Goal: Task Accomplishment & Management: Manage account settings

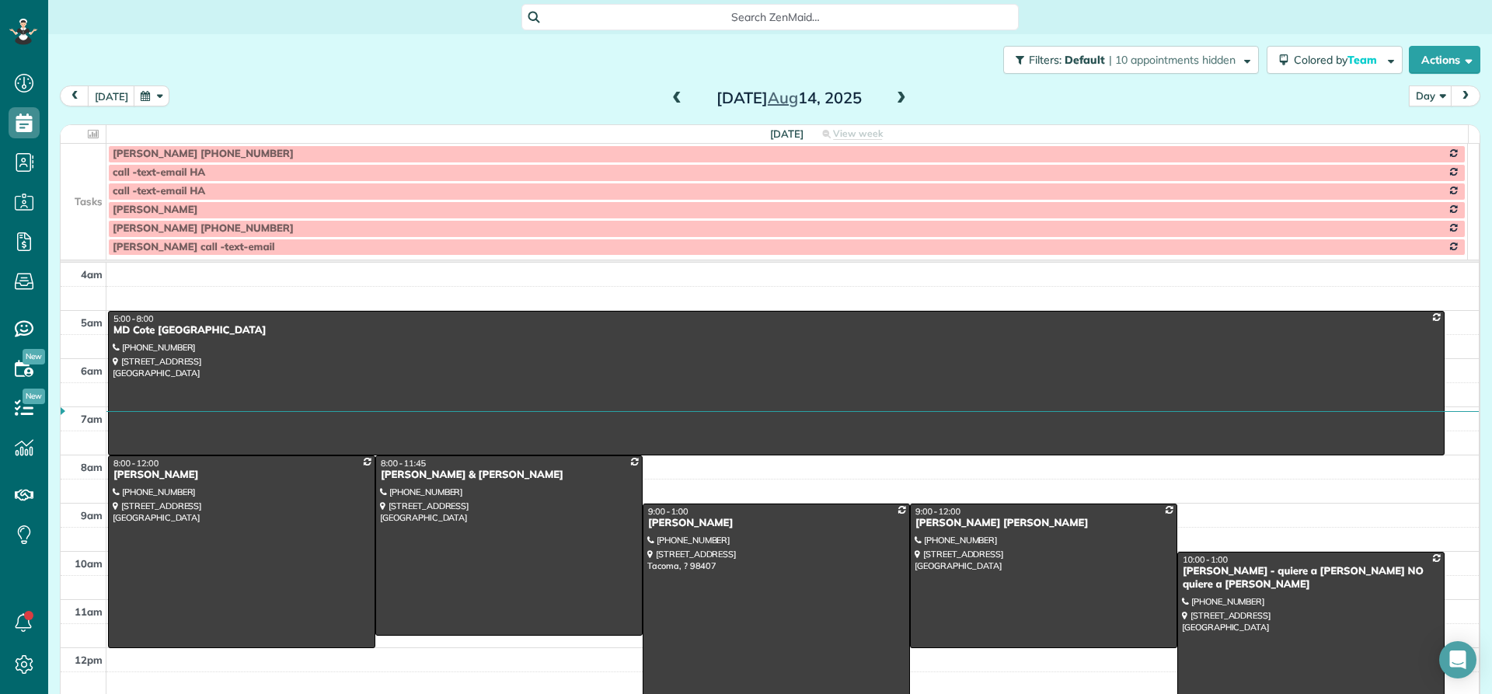
scroll to position [7, 7]
click at [893, 94] on span at bounding box center [901, 99] width 17 height 14
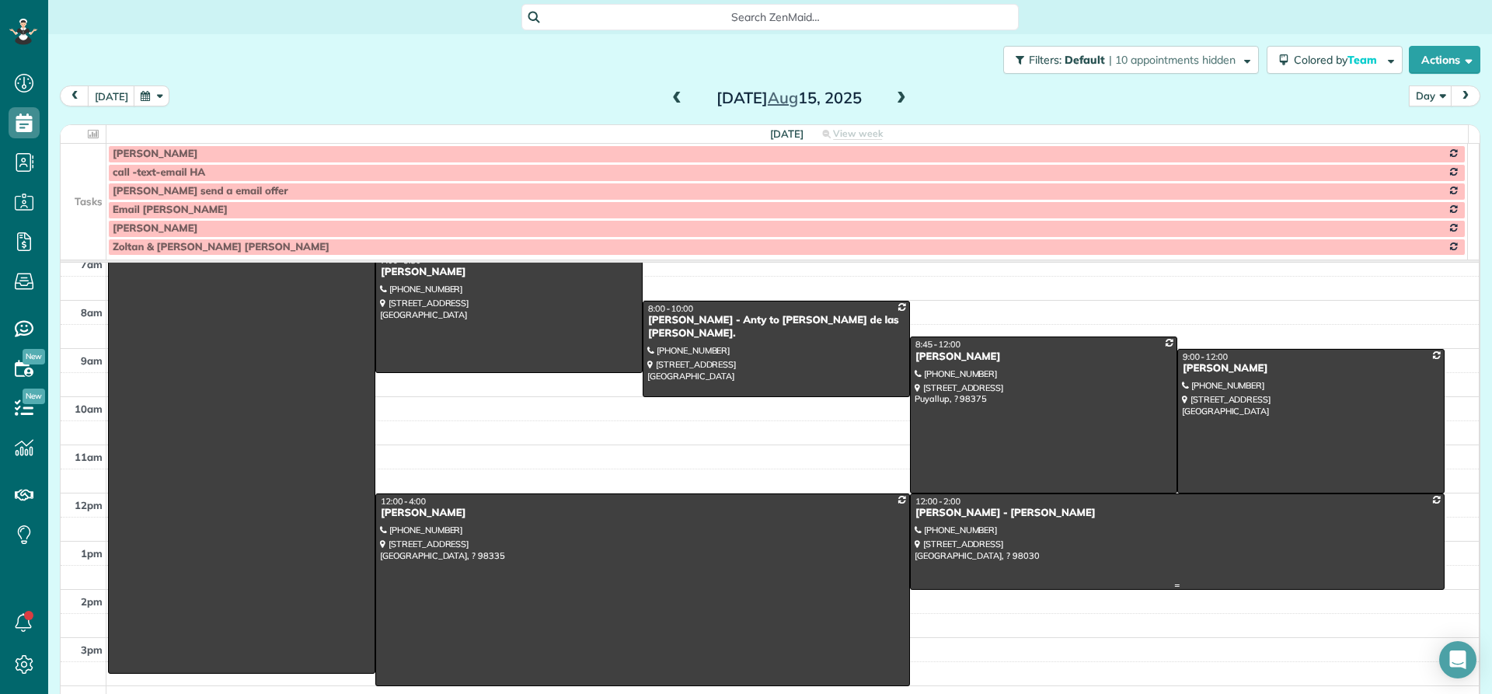
scroll to position [155, 0]
click at [1183, 370] on div "[PERSON_NAME]" at bounding box center [1311, 367] width 258 height 13
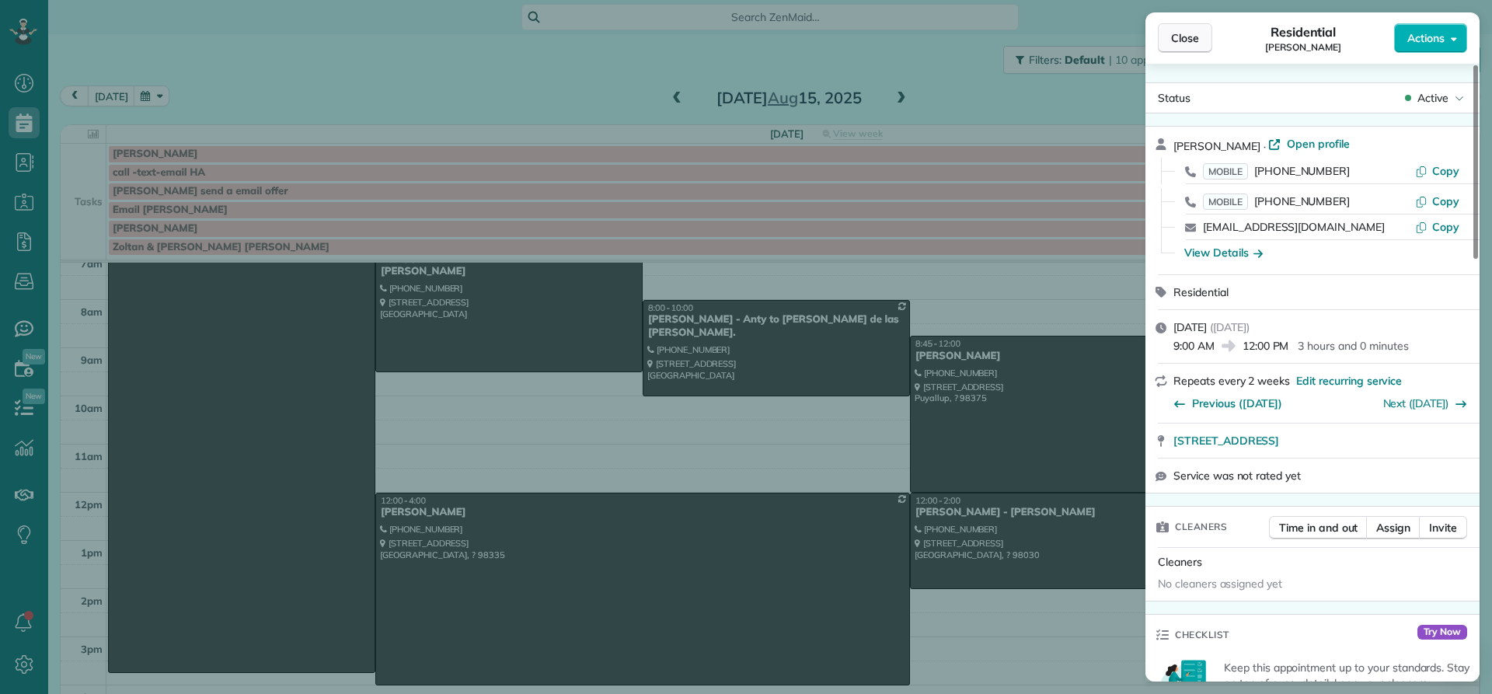
click at [1189, 38] on span "Close" at bounding box center [1185, 38] width 28 height 16
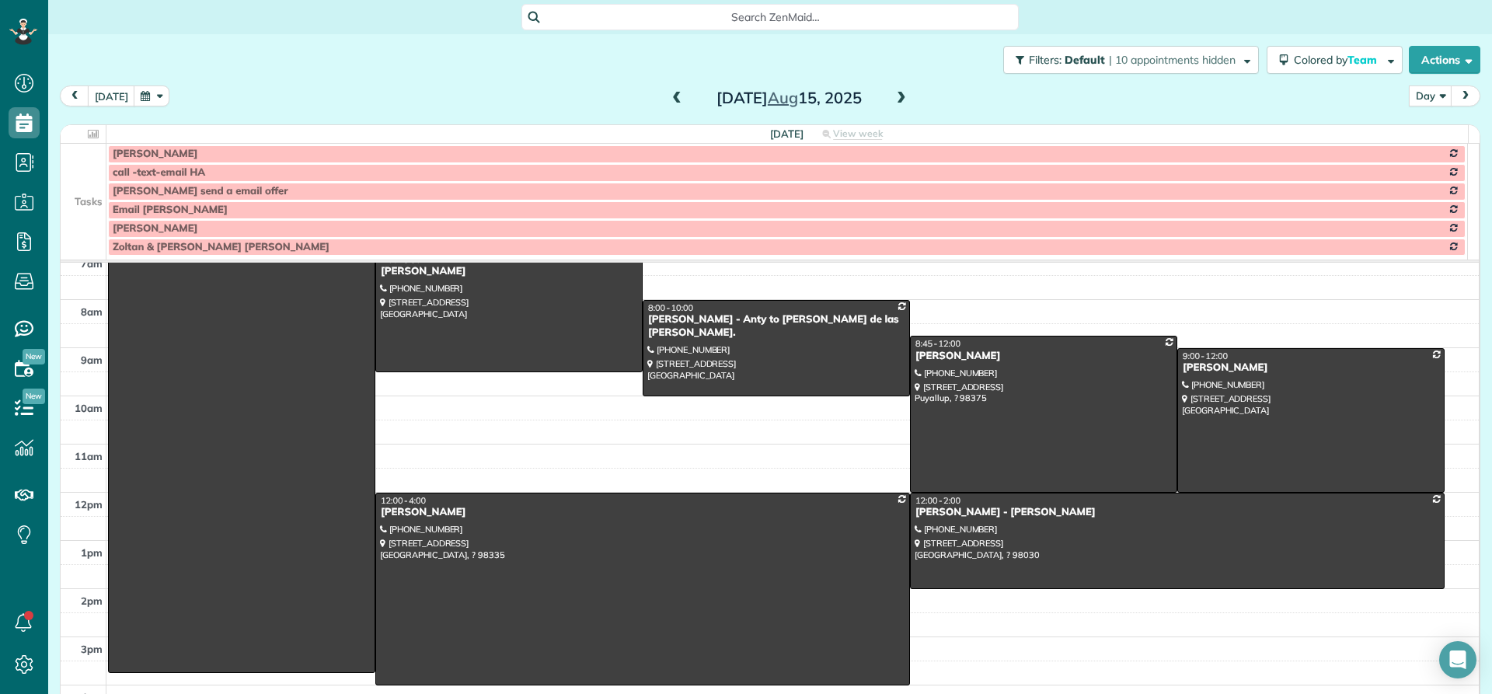
click at [894, 99] on span at bounding box center [901, 99] width 17 height 14
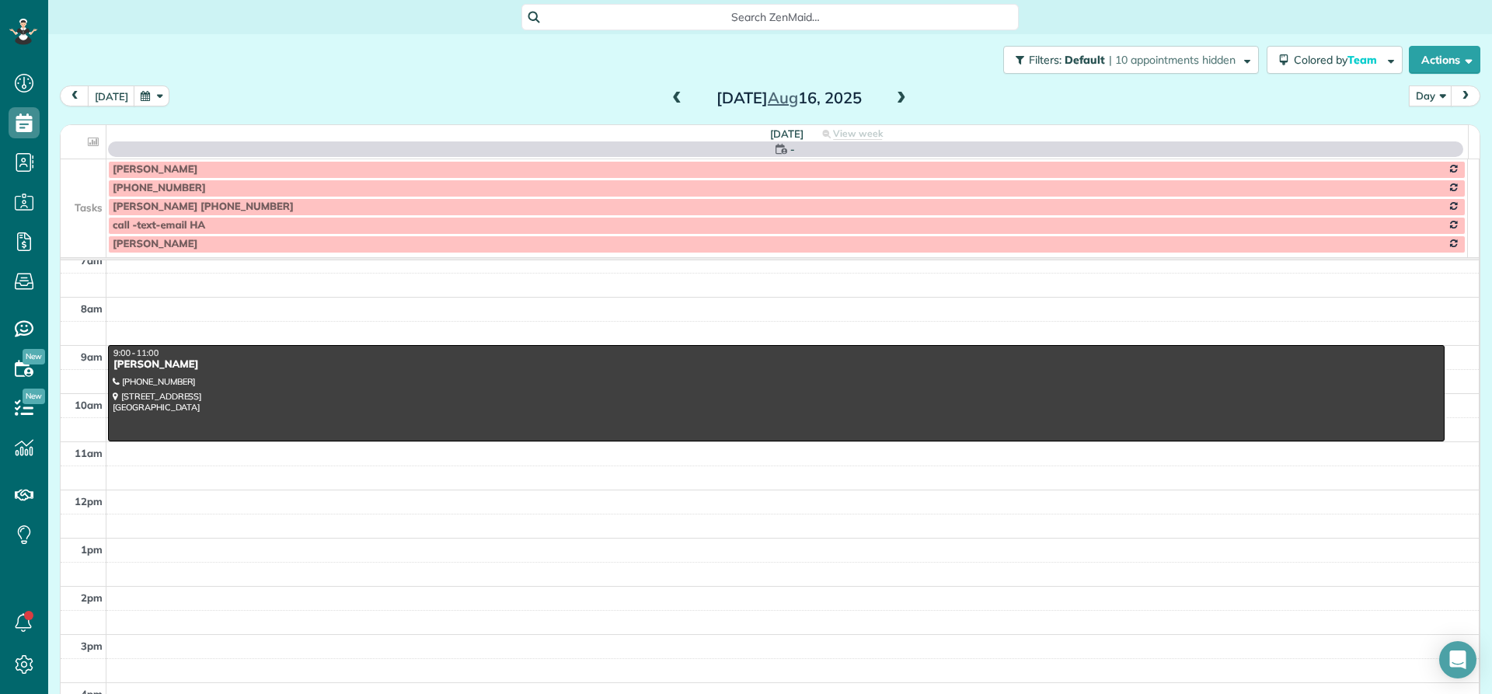
scroll to position [145, 0]
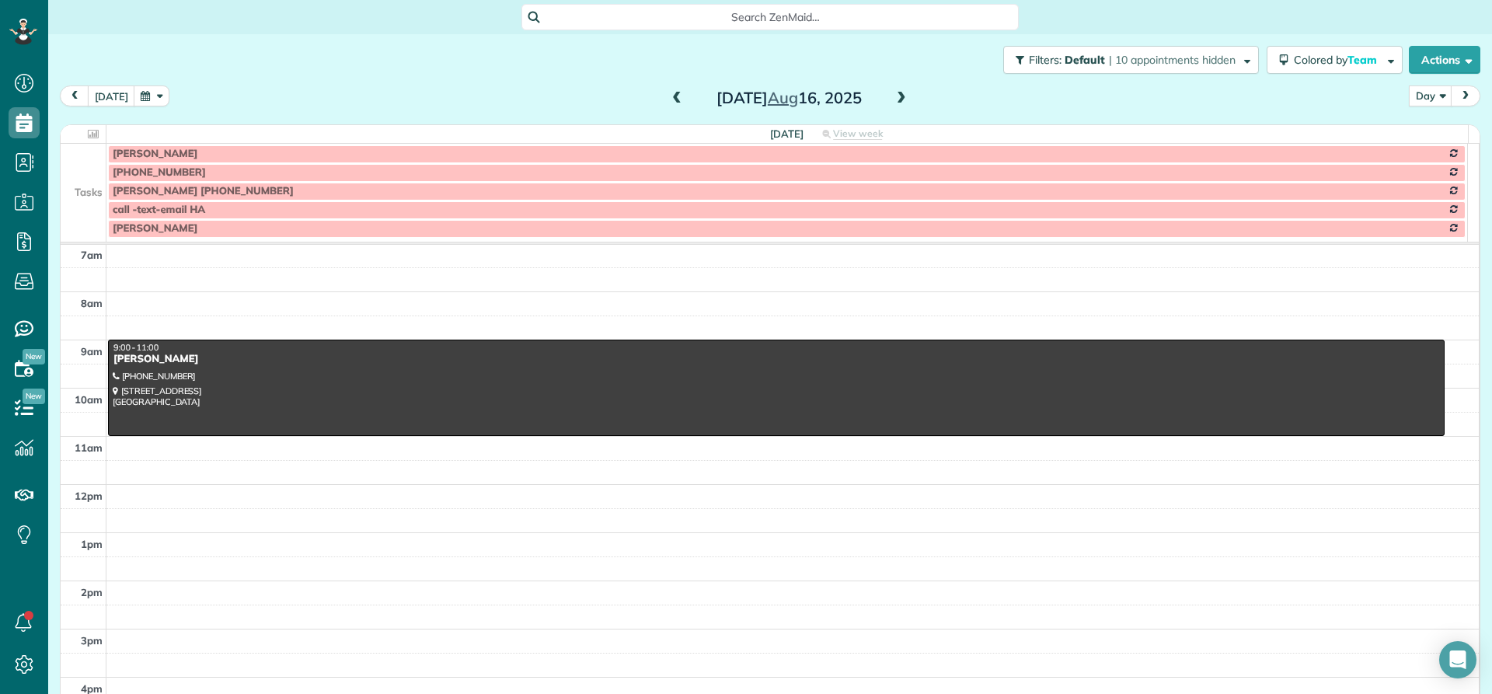
click at [893, 100] on span at bounding box center [901, 99] width 17 height 14
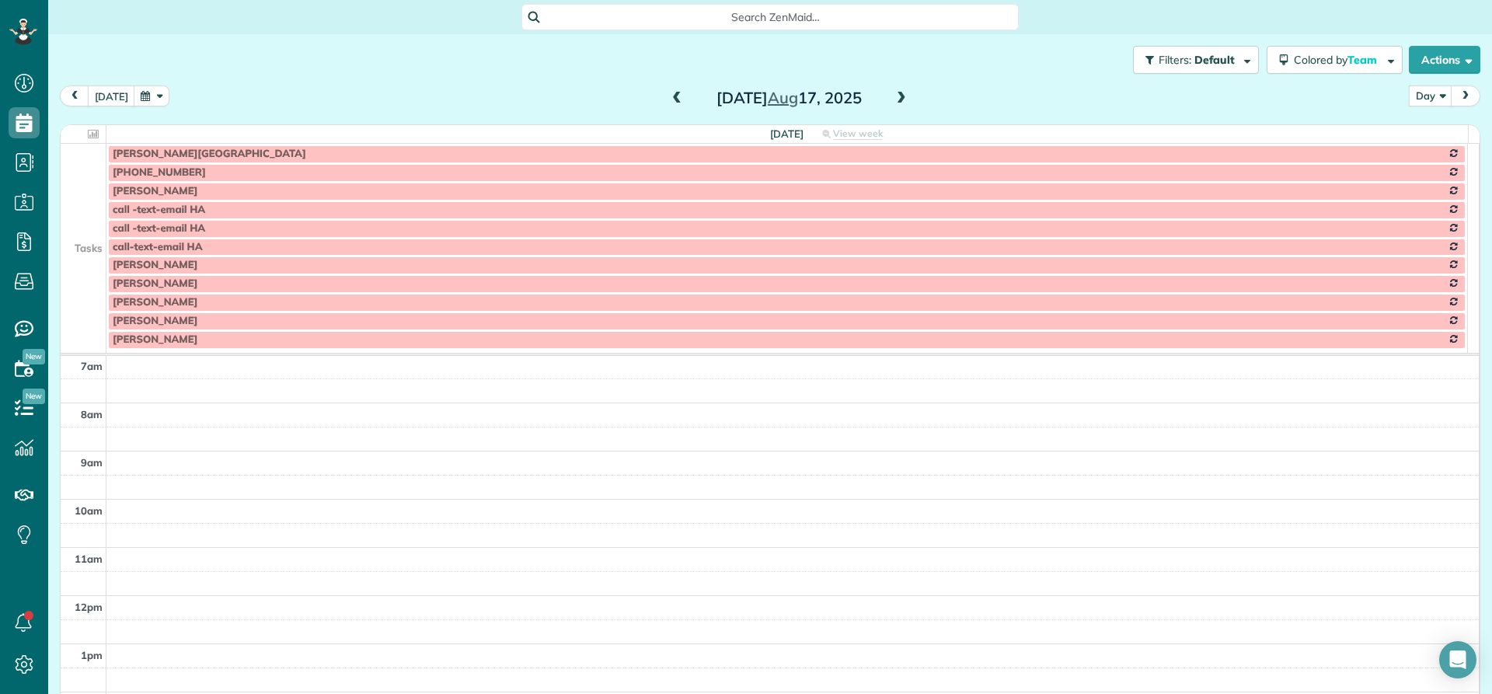
click at [893, 100] on span at bounding box center [901, 99] width 17 height 14
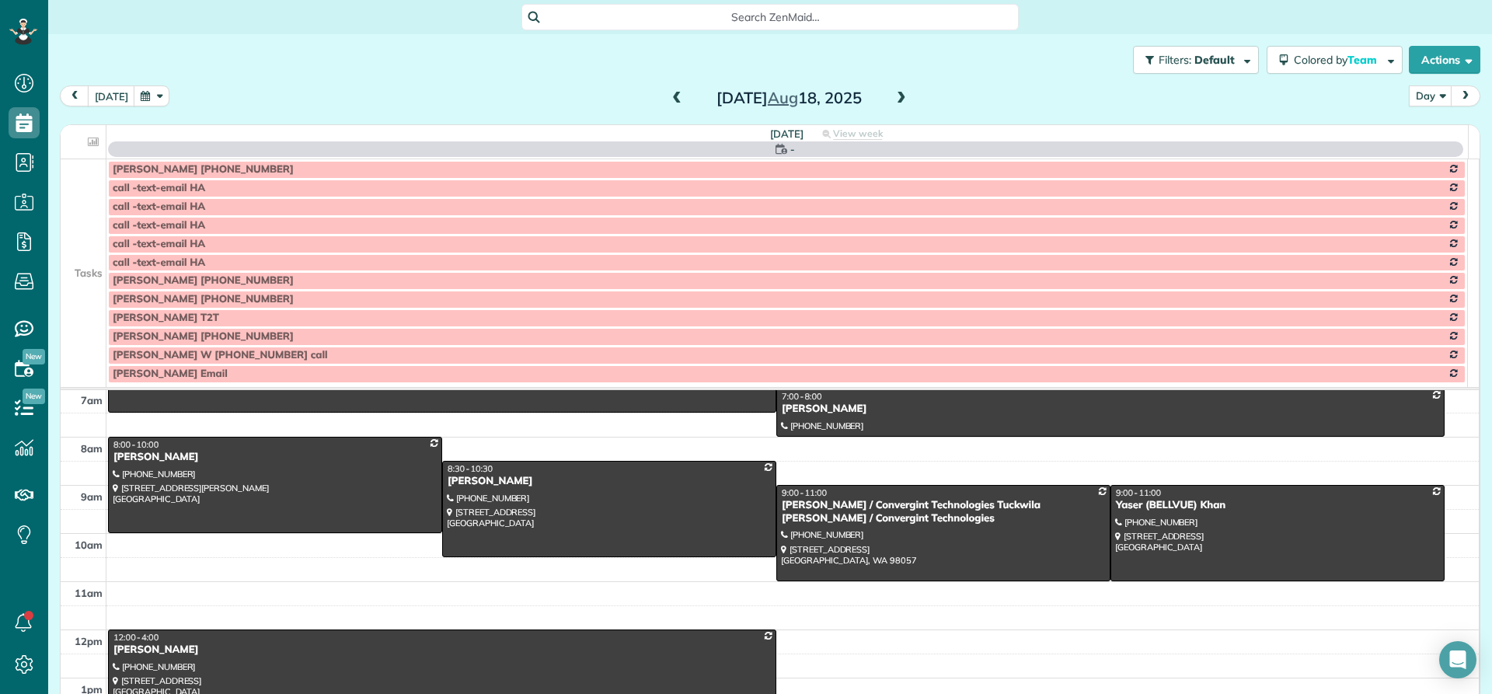
click at [893, 100] on span at bounding box center [901, 99] width 17 height 14
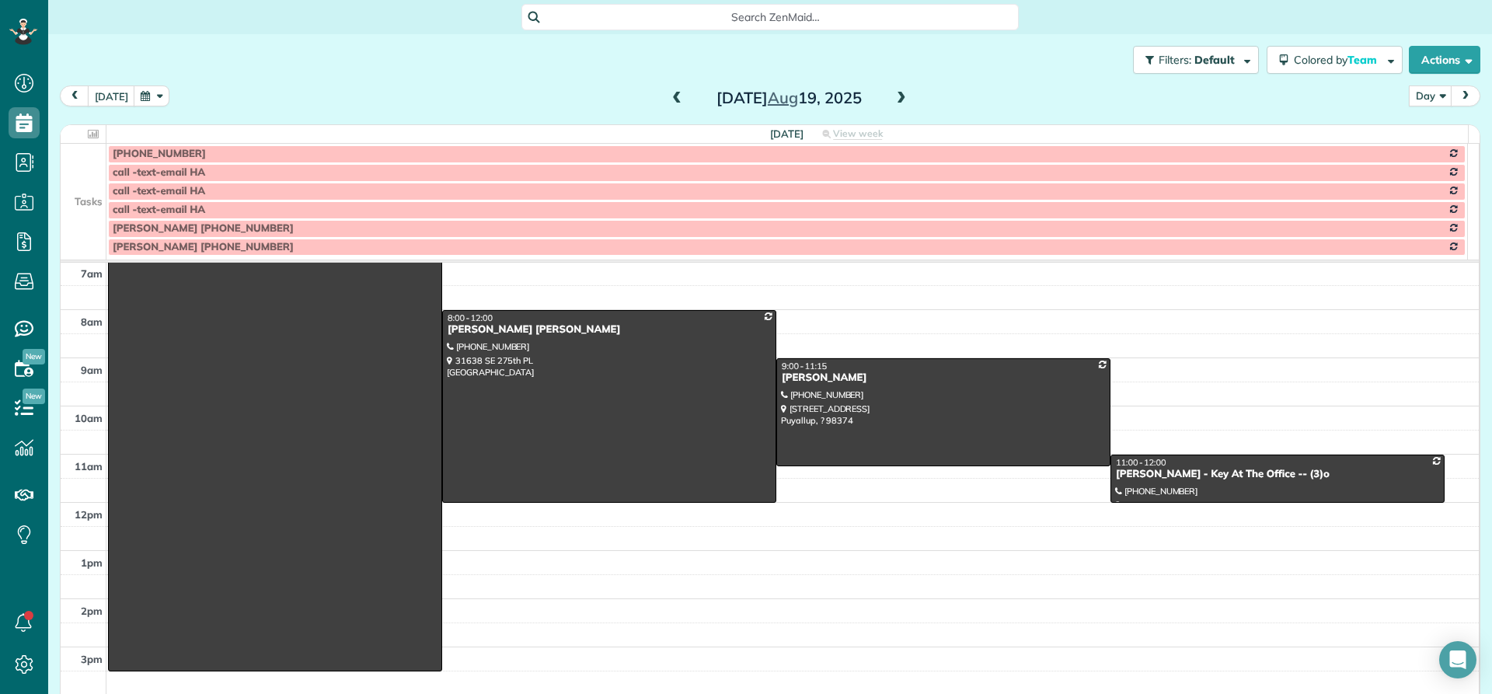
click at [893, 100] on span at bounding box center [901, 99] width 17 height 14
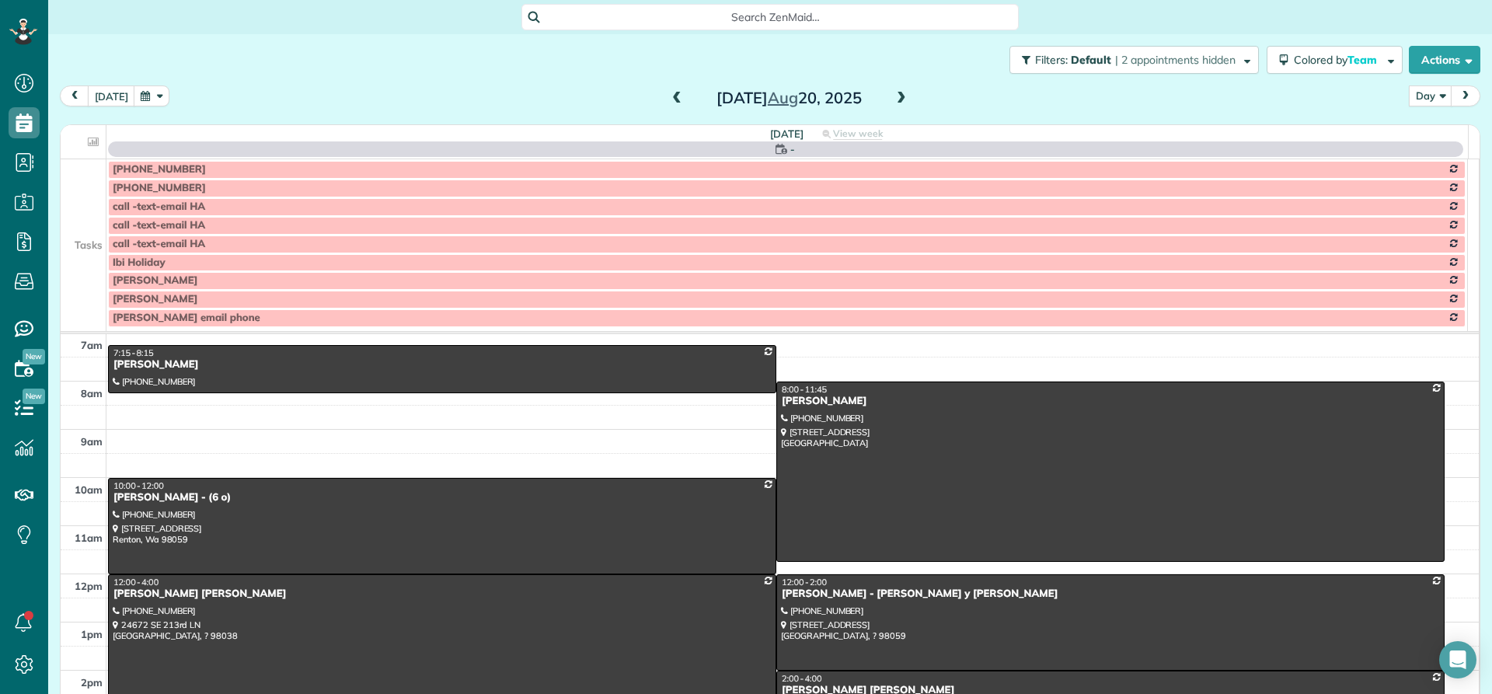
click at [893, 100] on span at bounding box center [901, 99] width 17 height 14
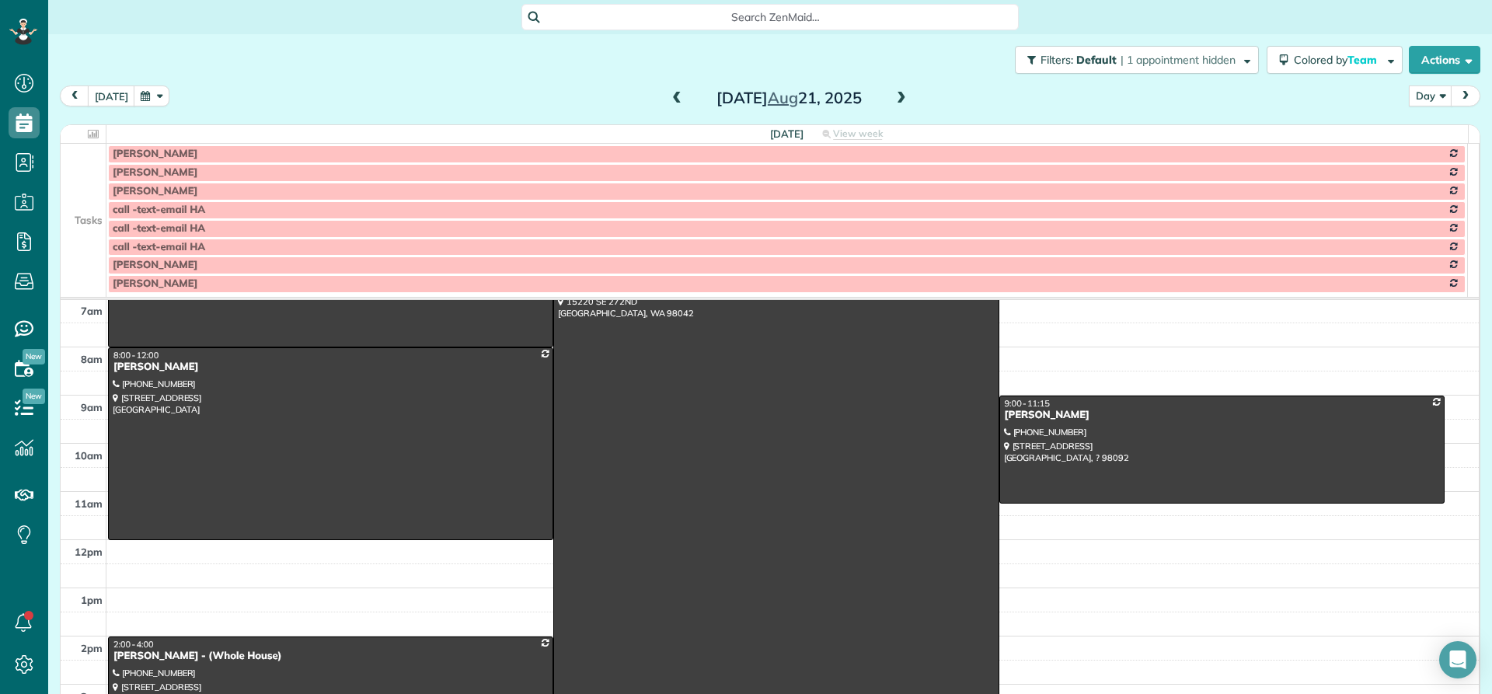
click at [893, 100] on span at bounding box center [901, 99] width 17 height 14
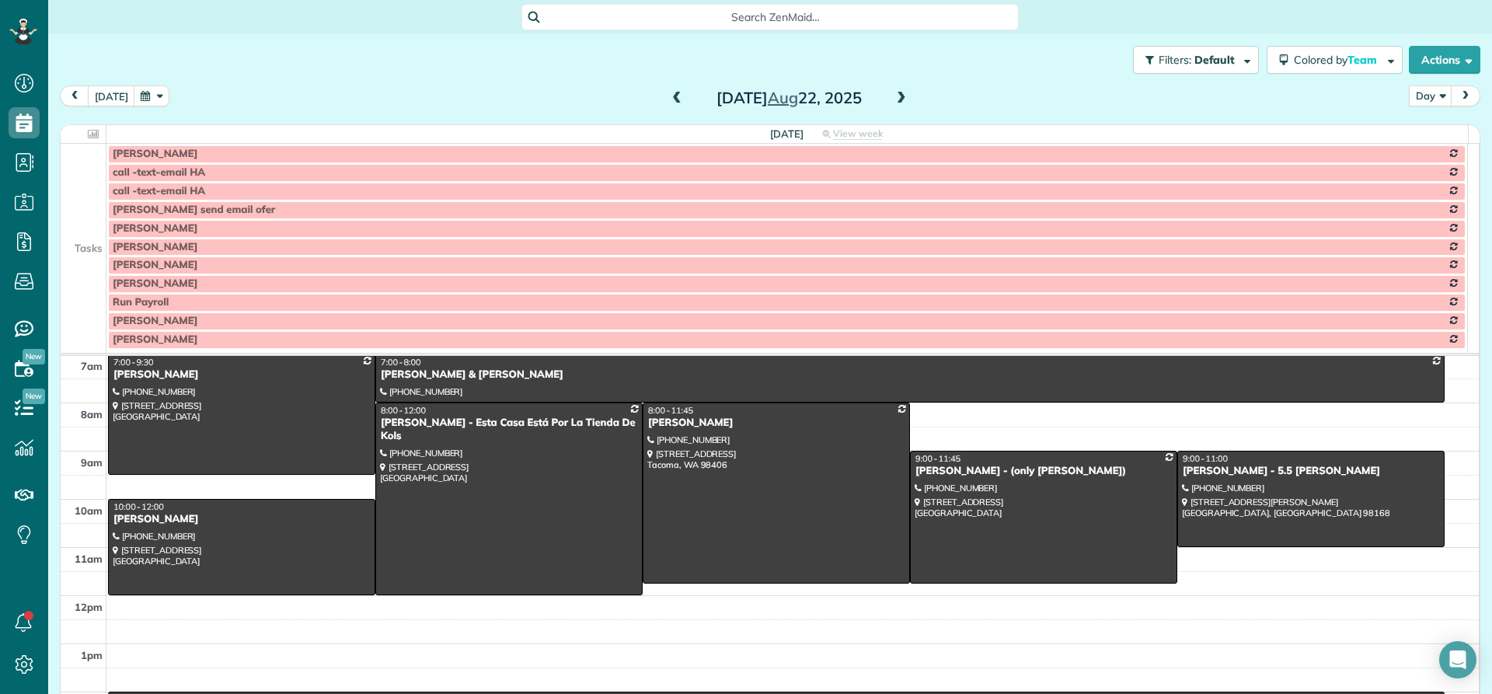
click at [893, 100] on span at bounding box center [901, 99] width 17 height 14
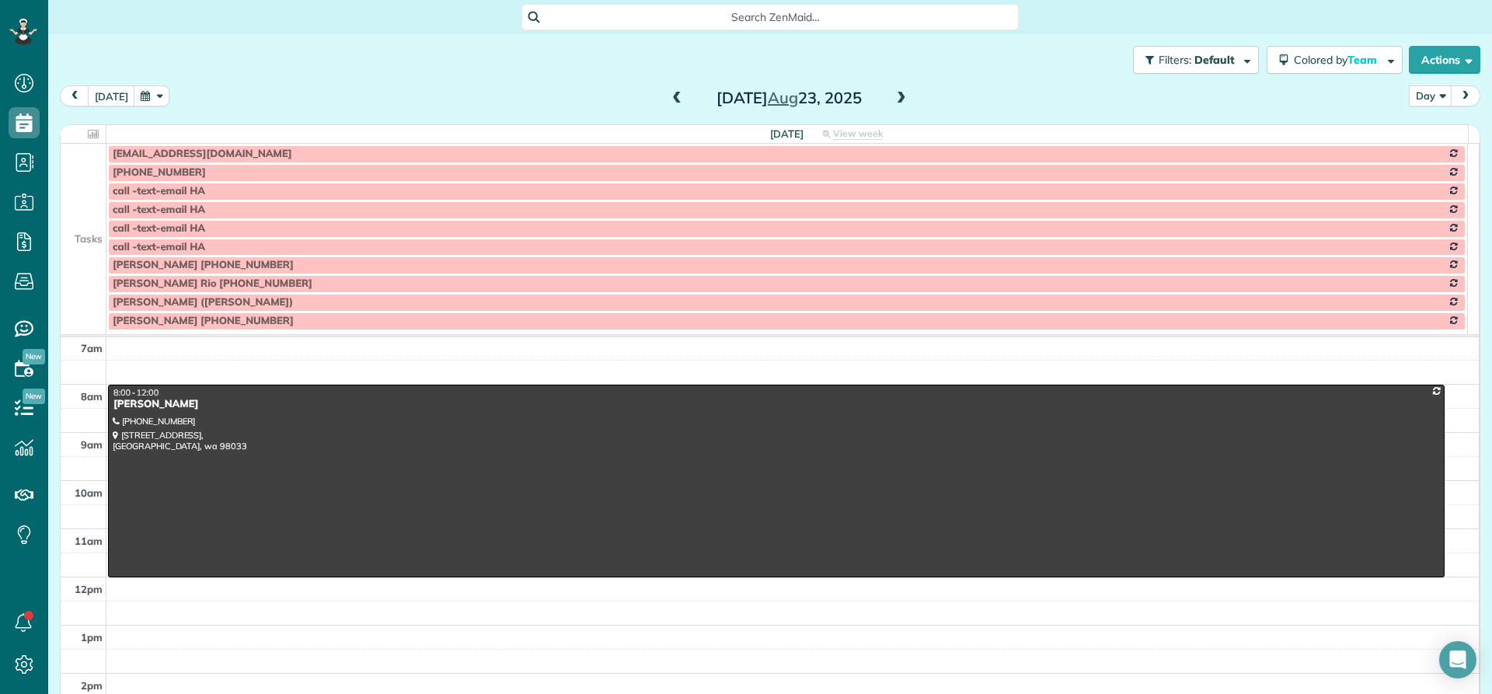
click at [670, 101] on span at bounding box center [676, 99] width 17 height 14
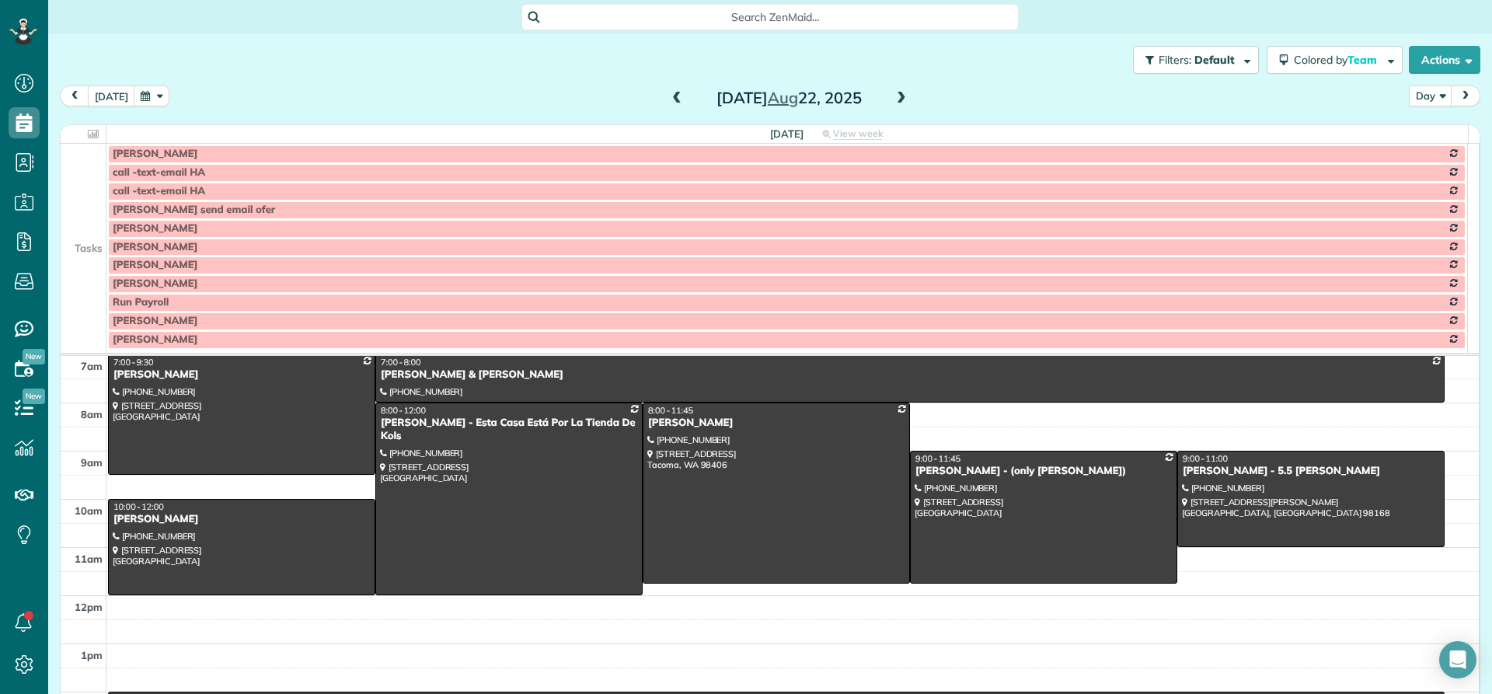
click at [670, 101] on span at bounding box center [676, 99] width 17 height 14
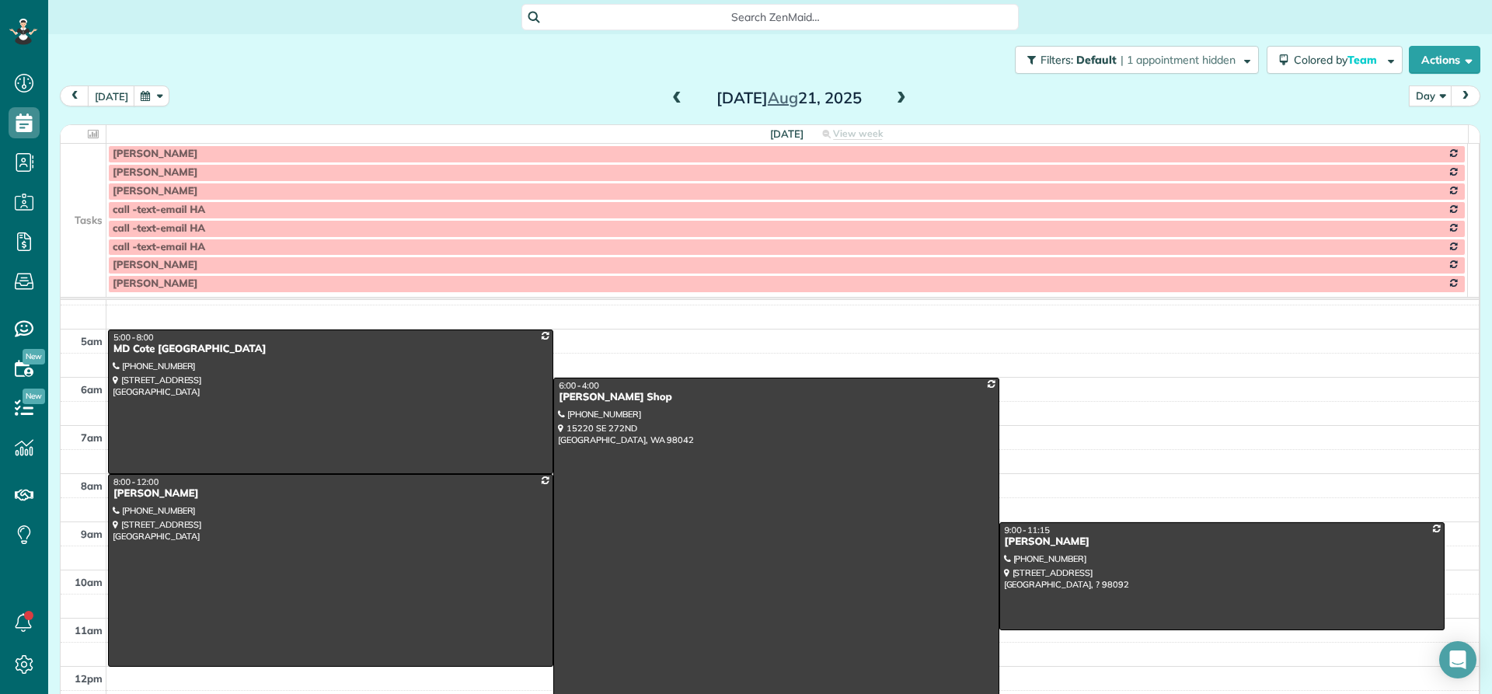
scroll to position [0, 0]
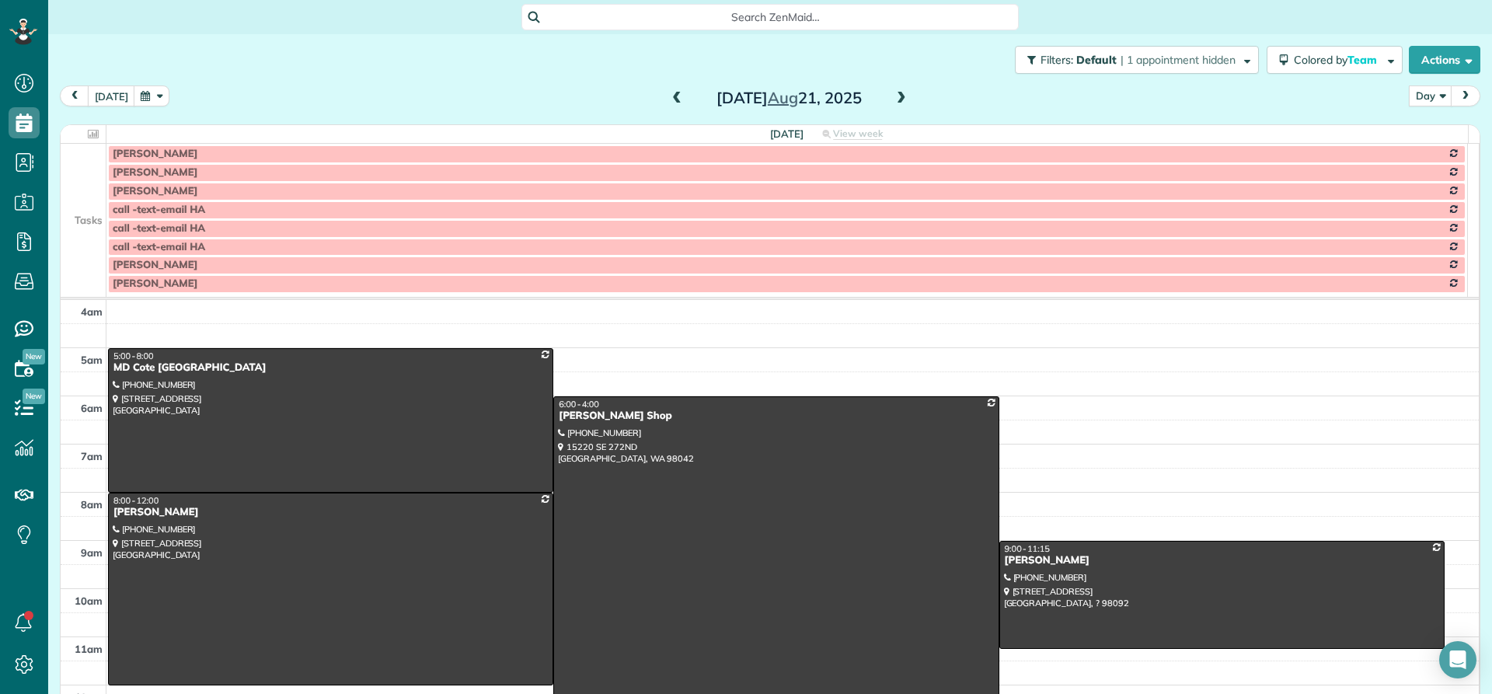
click at [1176, 409] on div "4am 5am 6am 7am 8am 9am 10am 11am 12pm 1pm 2pm 3pm 4pm 5pm 6pm 7pm 5:00 - 8:00 …" at bounding box center [770, 685] width 1418 height 770
